Goal: Entertainment & Leisure: Consume media (video, audio)

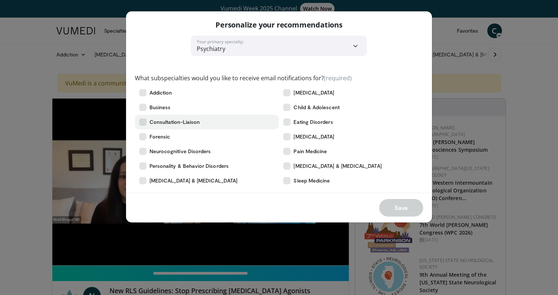
click at [144, 122] on icon at bounding box center [142, 121] width 7 height 7
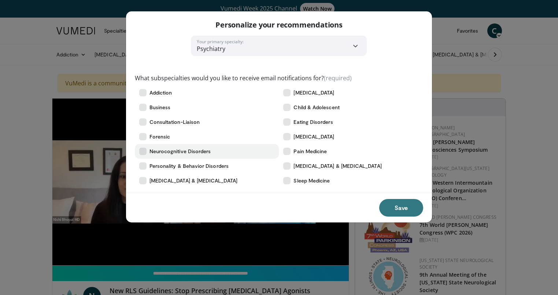
click at [144, 151] on icon at bounding box center [142, 151] width 7 height 7
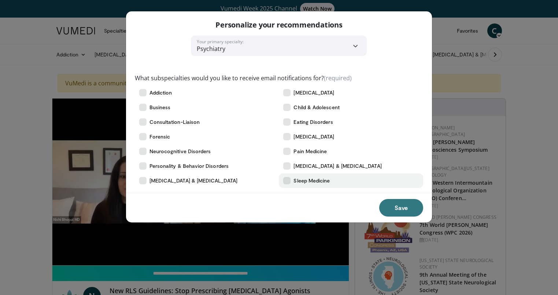
click at [287, 178] on icon at bounding box center [286, 180] width 7 height 7
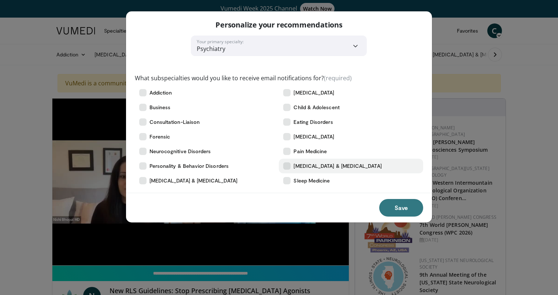
click at [287, 166] on icon at bounding box center [286, 165] width 7 height 7
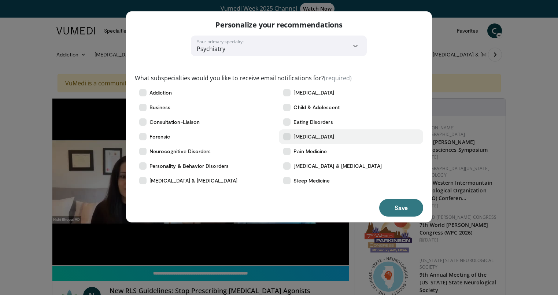
click at [290, 135] on icon at bounding box center [286, 136] width 7 height 7
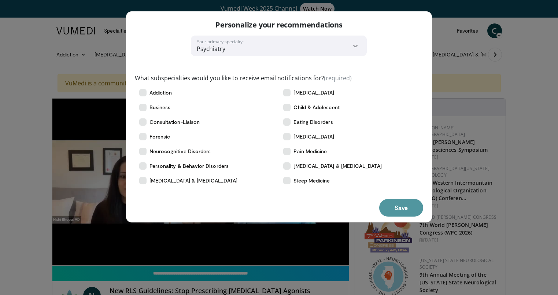
click at [402, 208] on button "Save" at bounding box center [401, 208] width 44 height 18
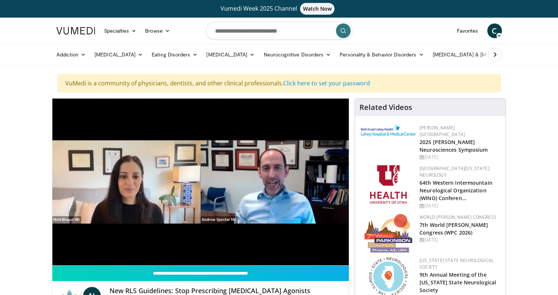
click at [295, 215] on div "10 seconds Tap to unmute" at bounding box center [200, 182] width 297 height 167
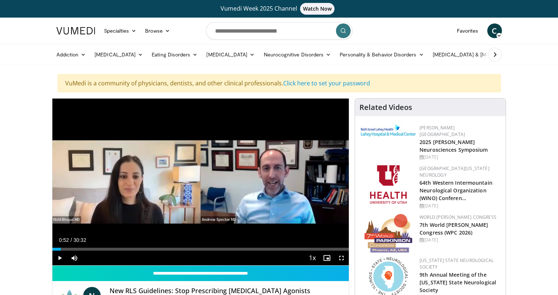
click at [59, 256] on span "Video Player" at bounding box center [59, 257] width 15 height 15
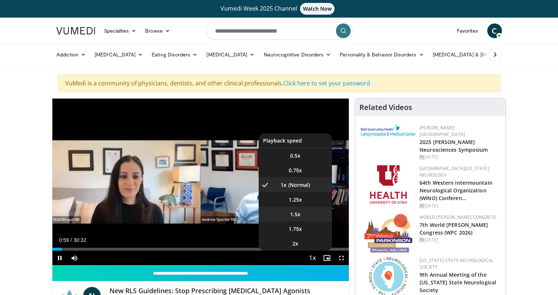
click at [295, 215] on span "1.5x" at bounding box center [295, 214] width 10 height 7
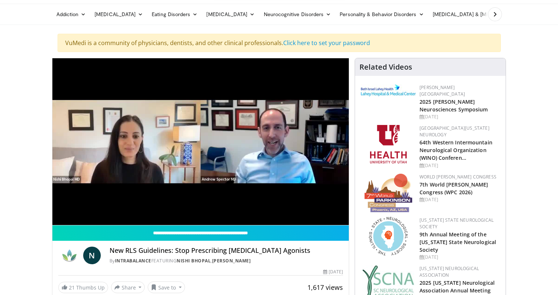
scroll to position [40, 0]
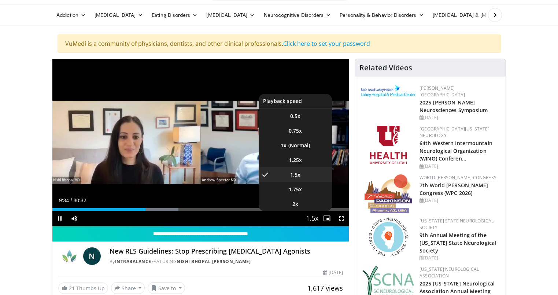
click at [309, 219] on span "Video Player" at bounding box center [312, 218] width 10 height 15
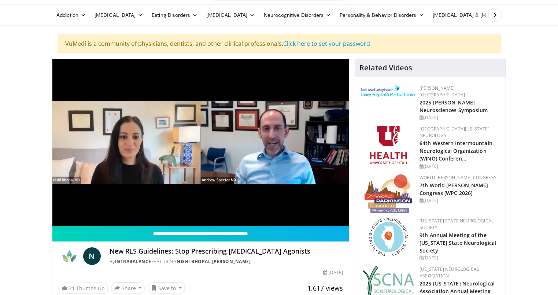
click at [309, 219] on video-js "**********" at bounding box center [200, 142] width 297 height 167
click at [309, 219] on div "10 seconds Tap to unmute" at bounding box center [200, 142] width 297 height 167
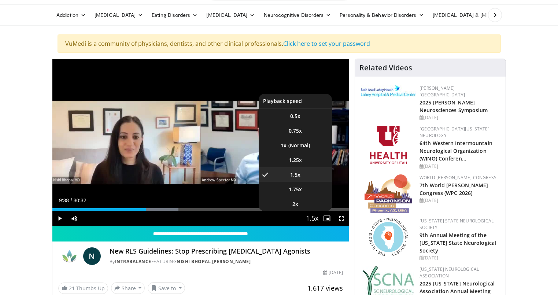
click at [309, 219] on span "Video Player" at bounding box center [312, 218] width 10 height 15
click at [296, 160] on span "1.25x" at bounding box center [295, 159] width 13 height 7
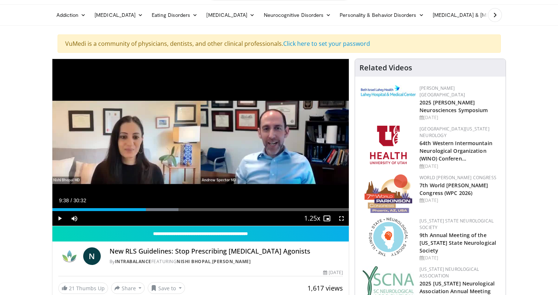
click at [61, 218] on span "Video Player" at bounding box center [59, 218] width 15 height 15
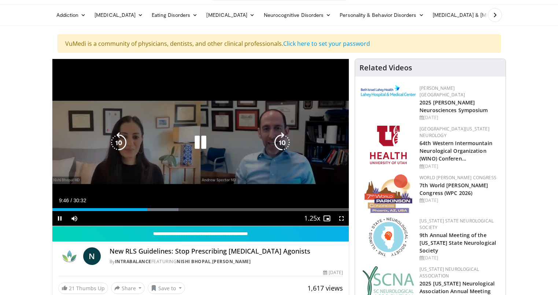
click at [60, 218] on span "Video Player" at bounding box center [59, 218] width 15 height 15
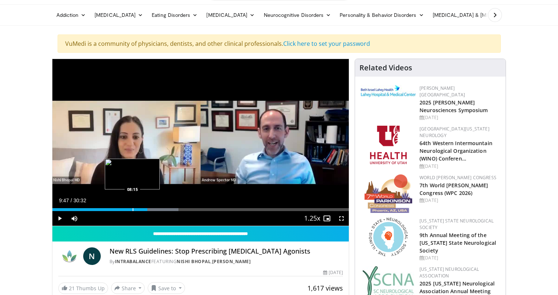
click at [133, 209] on div "Progress Bar" at bounding box center [133, 209] width 1 height 3
click at [60, 217] on span "Video Player" at bounding box center [59, 218] width 15 height 15
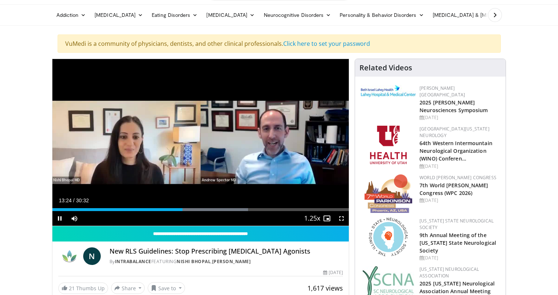
click at [176, 213] on video-js "**********" at bounding box center [200, 142] width 297 height 167
click at [175, 213] on video-js "**********" at bounding box center [200, 142] width 297 height 167
click at [62, 218] on span "Video Player" at bounding box center [59, 218] width 15 height 15
